Goal: Obtain resource: Download file/media

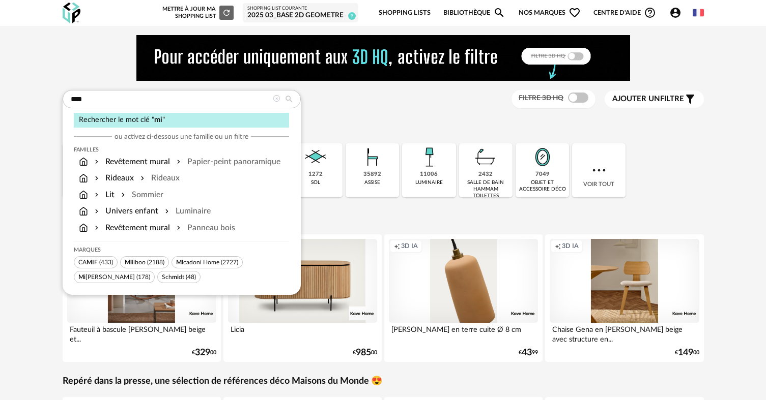
type input "*****"
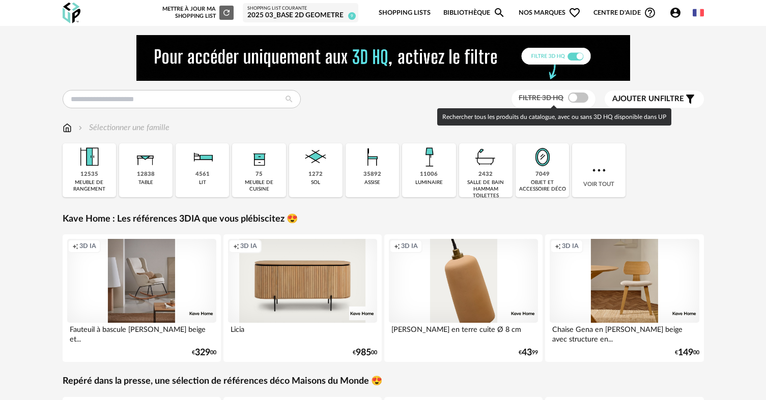
click at [574, 99] on span at bounding box center [578, 98] width 20 height 10
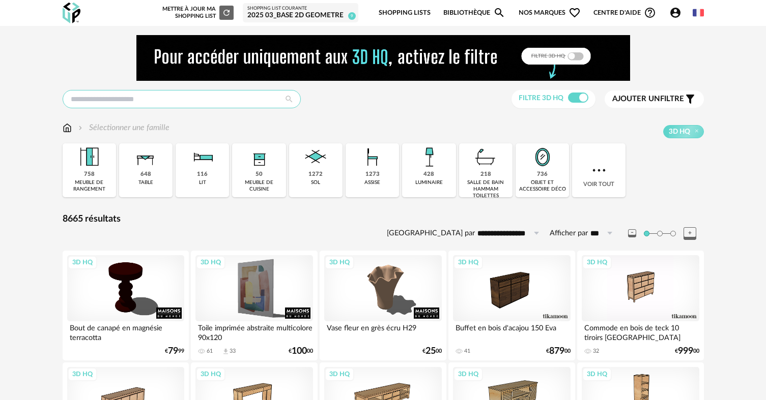
click at [120, 102] on input "text" at bounding box center [182, 99] width 238 height 18
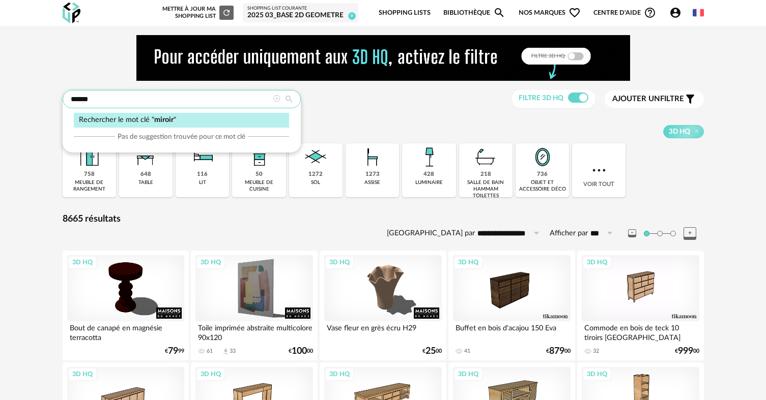
type input "******"
type input "**********"
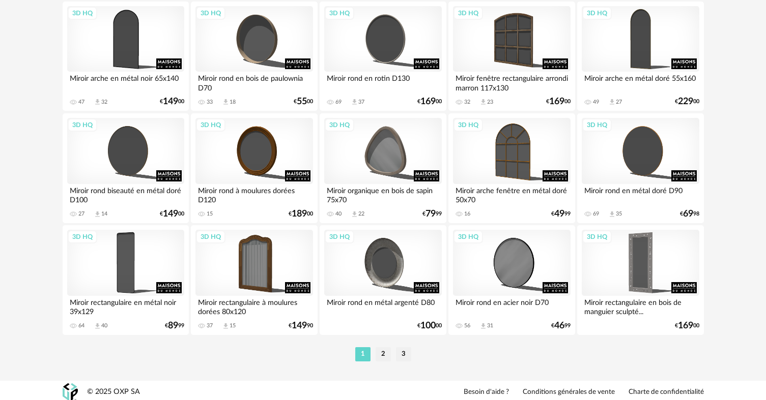
scroll to position [2103, 0]
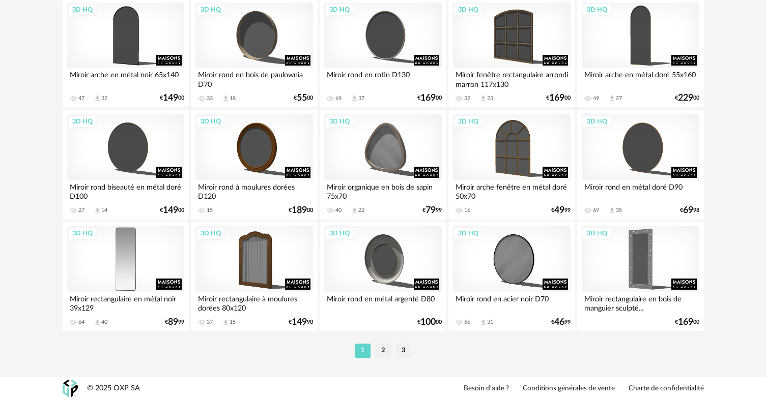
click at [126, 246] on div "3D HQ" at bounding box center [125, 259] width 117 height 66
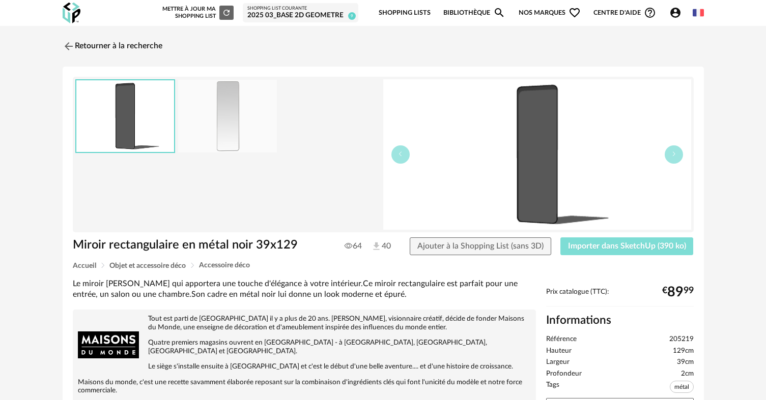
click at [614, 244] on span "Importer dans SketchUp (390 ko)" at bounding box center [627, 246] width 118 height 8
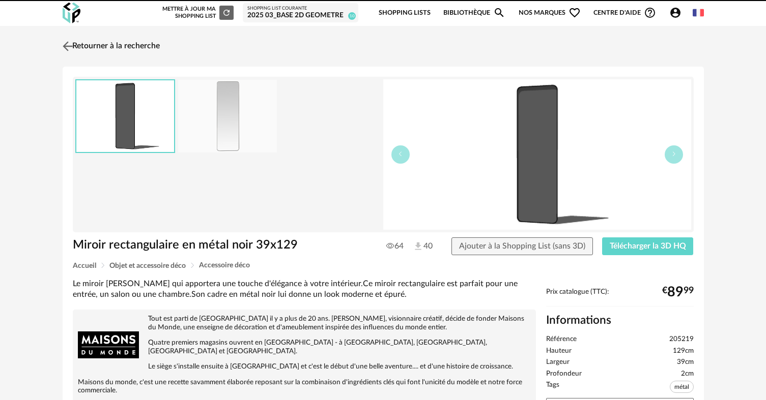
drag, startPoint x: 0, startPoint y: 0, endPoint x: 72, endPoint y: 51, distance: 87.9
click at [72, 51] on img at bounding box center [67, 46] width 15 height 15
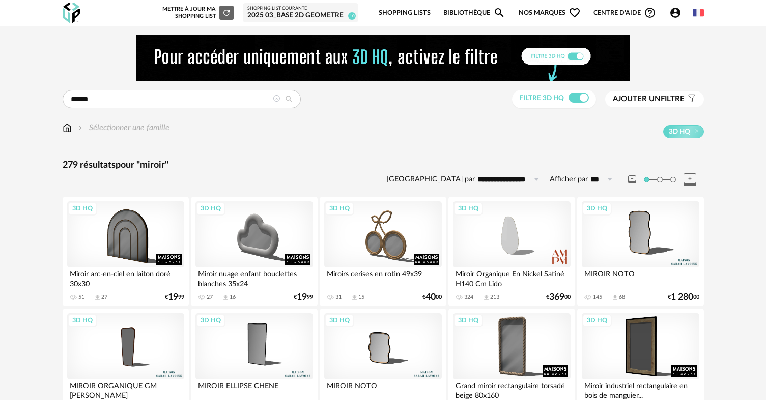
click at [72, 130] on div "Sélectionner une famille" at bounding box center [116, 128] width 107 height 12
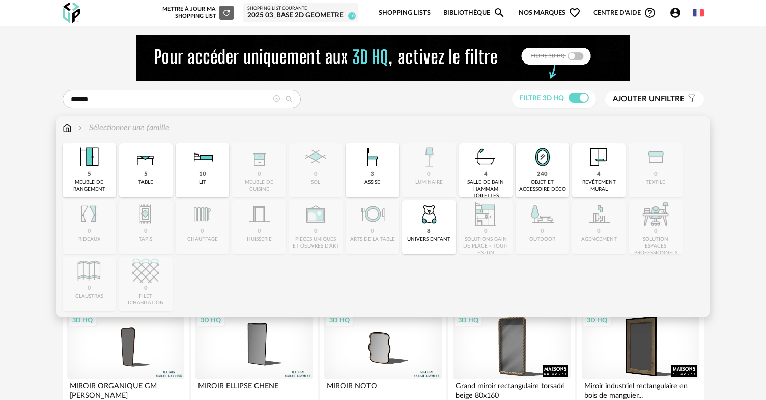
click at [69, 129] on img at bounding box center [67, 128] width 9 height 12
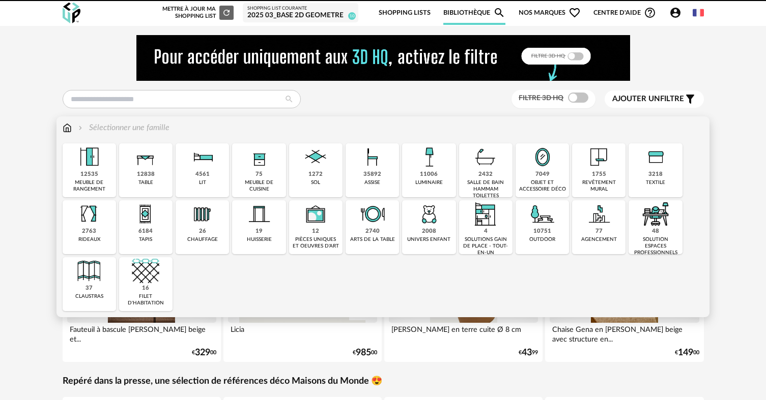
click at [196, 173] on div "4561" at bounding box center [202, 175] width 14 height 8
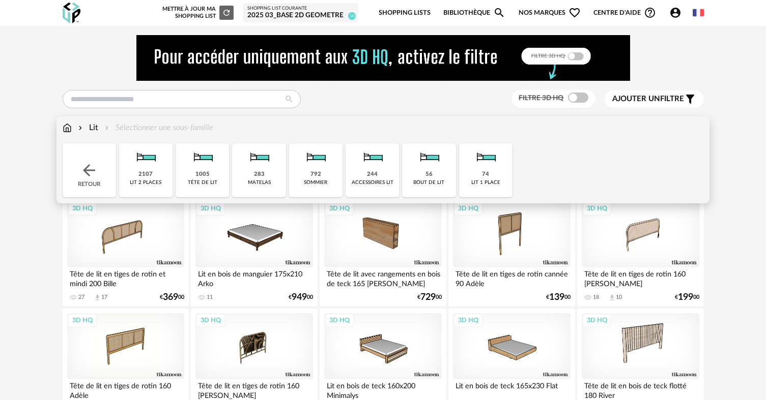
click at [208, 168] on img at bounding box center [202, 156] width 27 height 27
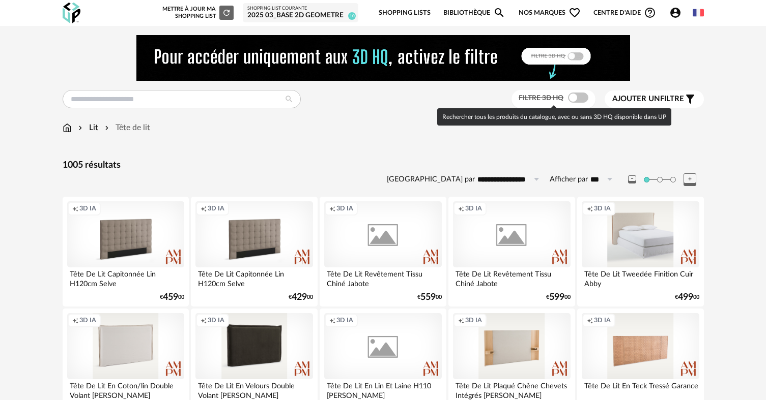
click at [572, 96] on span at bounding box center [578, 98] width 20 height 10
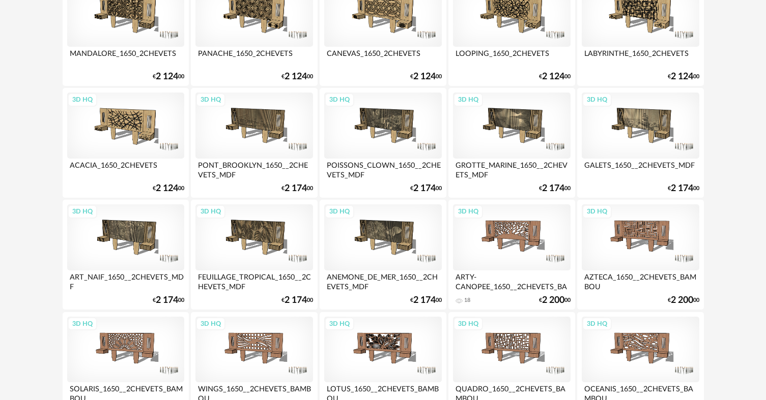
scroll to position [1281, 0]
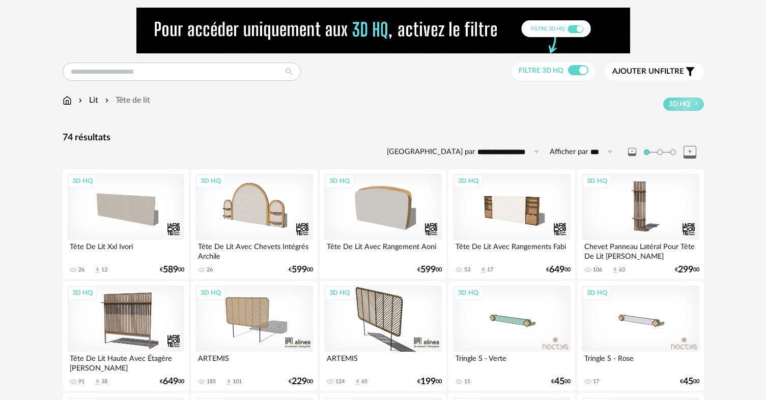
scroll to position [51, 0]
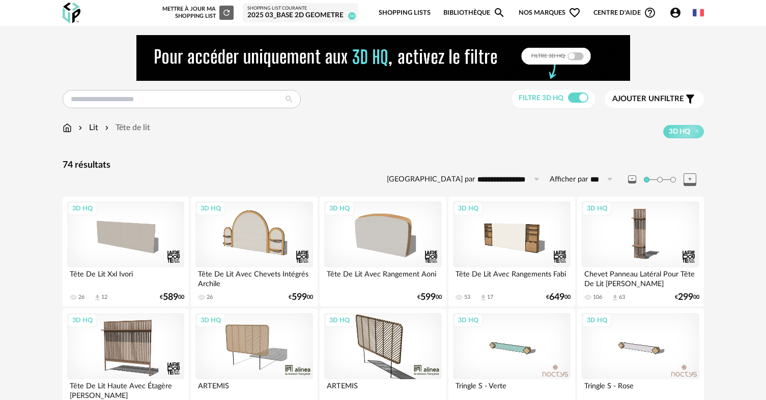
click at [65, 127] on img at bounding box center [67, 128] width 9 height 12
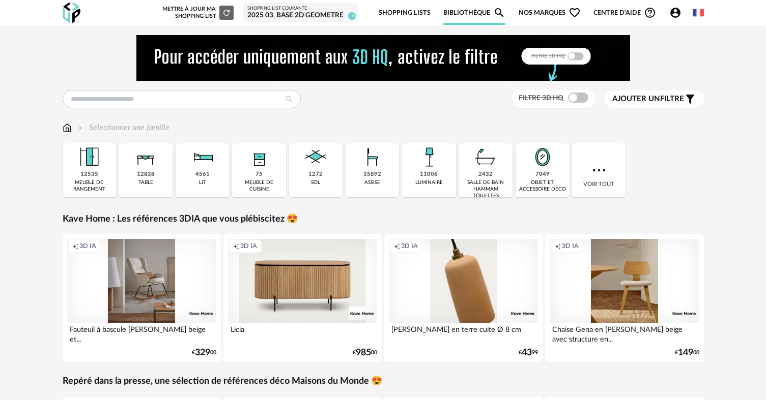
click at [140, 176] on div "12838" at bounding box center [146, 175] width 18 height 8
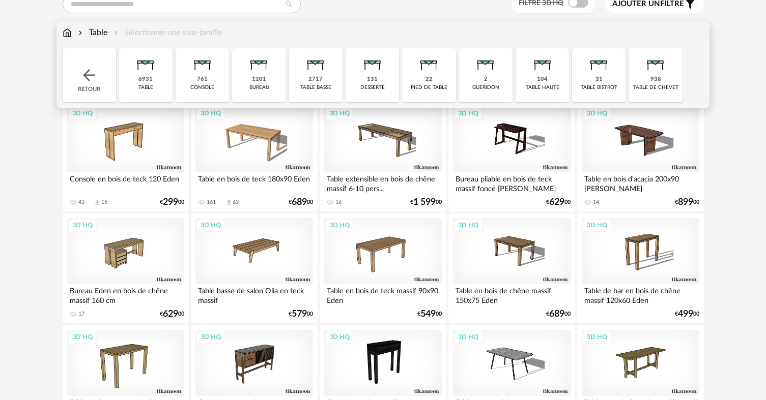
scroll to position [102, 0]
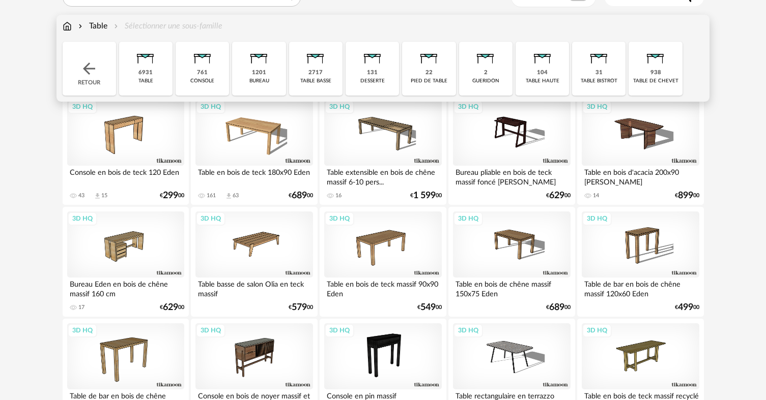
click at [659, 74] on div "938" at bounding box center [655, 73] width 11 height 8
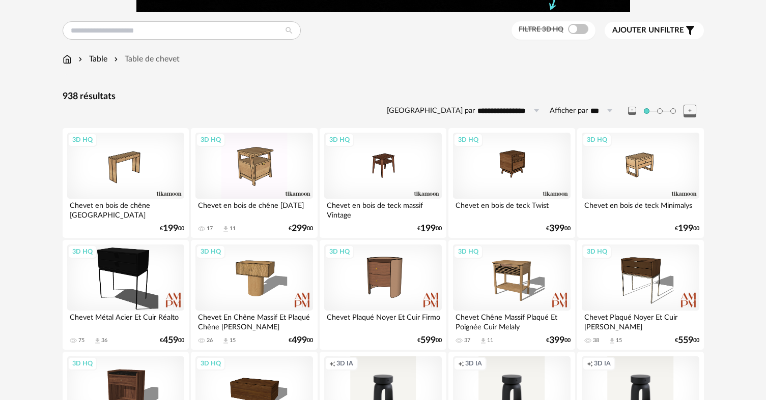
scroll to position [51, 0]
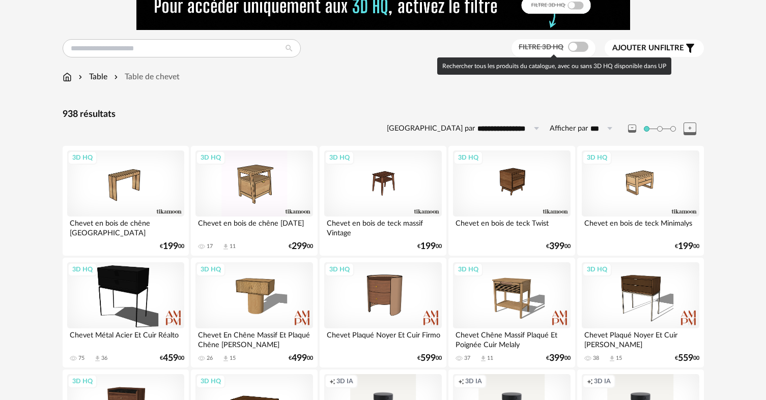
click at [568, 47] on span at bounding box center [578, 47] width 20 height 10
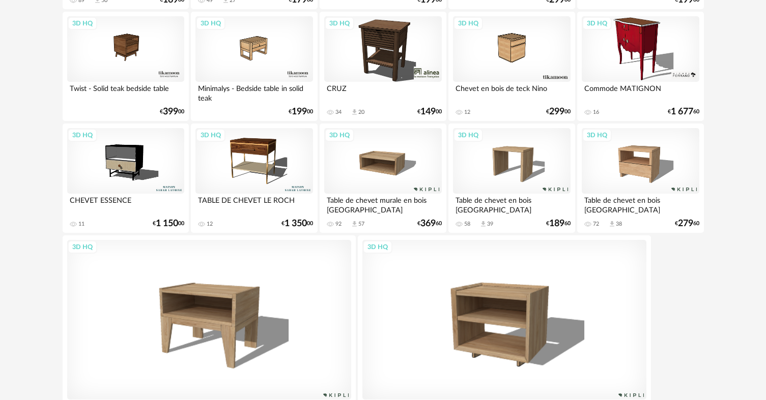
scroll to position [763, 0]
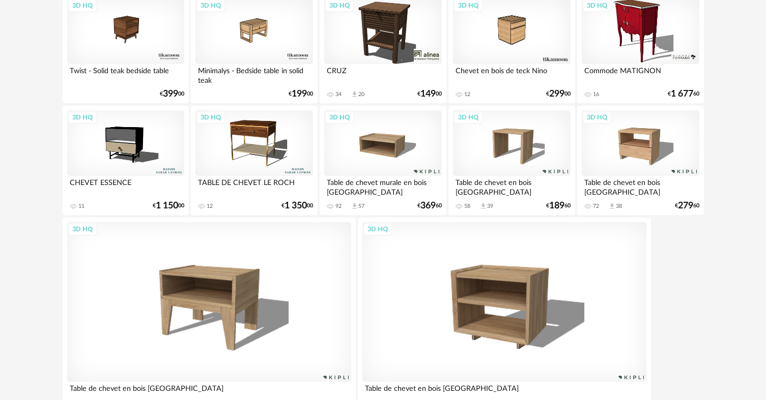
click at [650, 144] on div "3D HQ" at bounding box center [639, 143] width 117 height 66
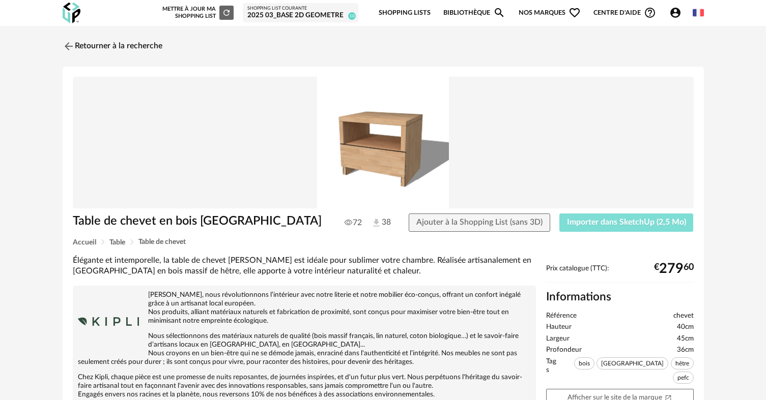
click at [640, 225] on span "Importer dans SketchUp (2,5 Mo)" at bounding box center [626, 222] width 119 height 8
